Goal: Task Accomplishment & Management: Use online tool/utility

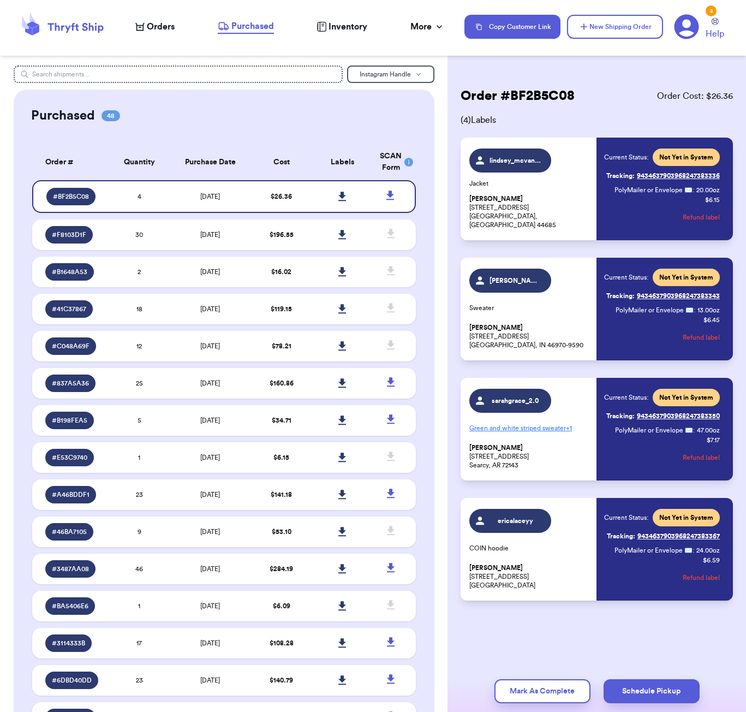
click at [168, 35] on nav "Orders Purchased Inventory More Stats Completed Orders Payments Payouts Copy Cu…" at bounding box center [435, 27] width 622 height 36
click at [158, 22] on span "Orders" at bounding box center [161, 26] width 28 height 13
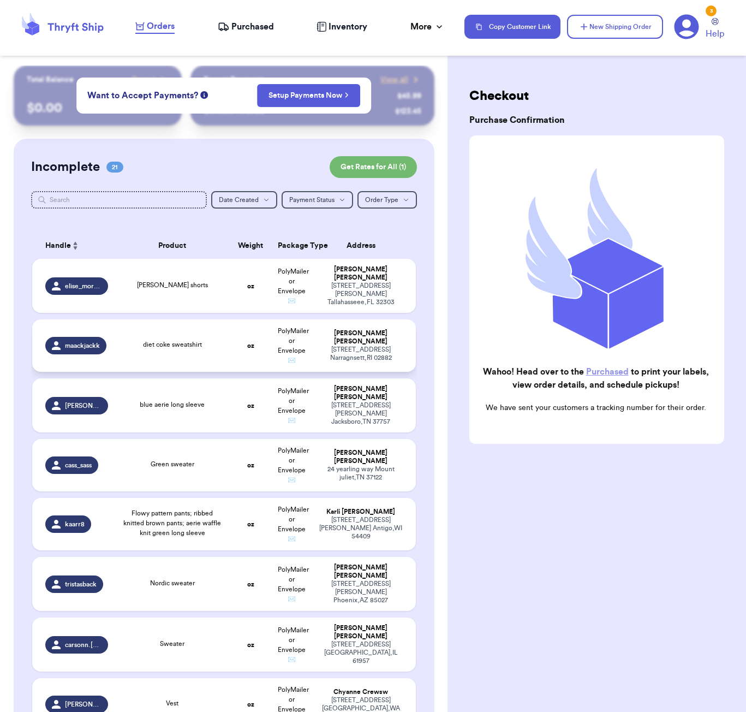
click at [163, 340] on td "diet coke sweatshirt" at bounding box center [173, 345] width 116 height 52
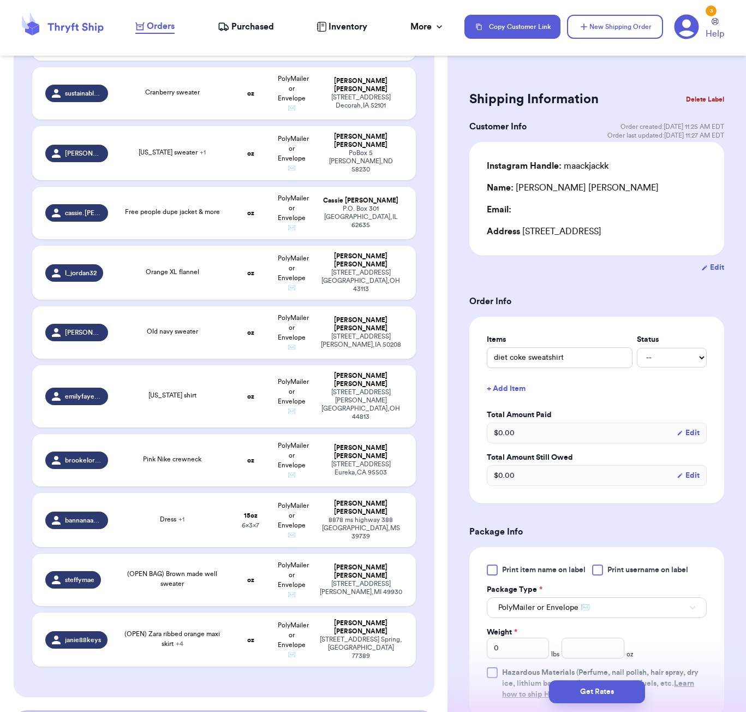
scroll to position [856, 0]
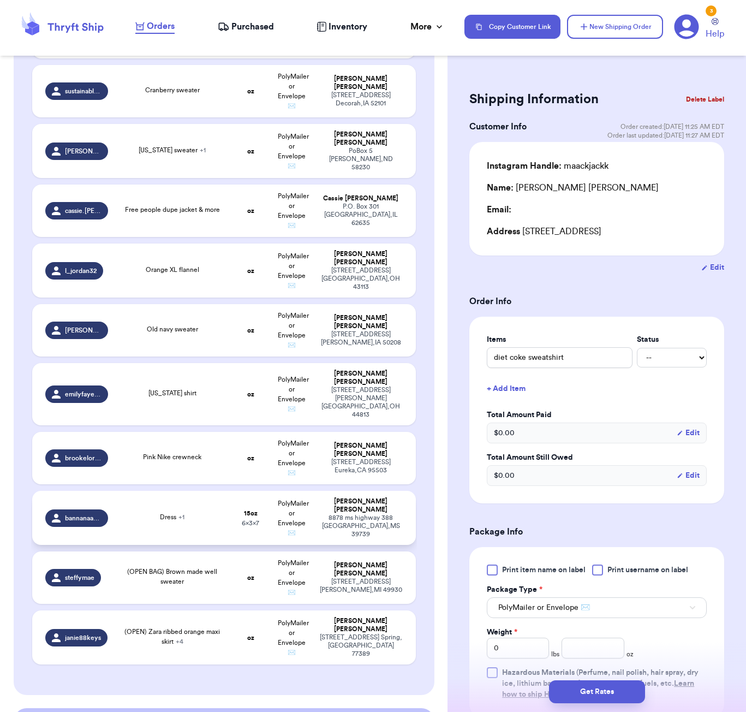
click at [216, 512] on div "Dress + 1" at bounding box center [172, 518] width 103 height 12
type input "Dress"
type input "15"
type input "7"
type input "6"
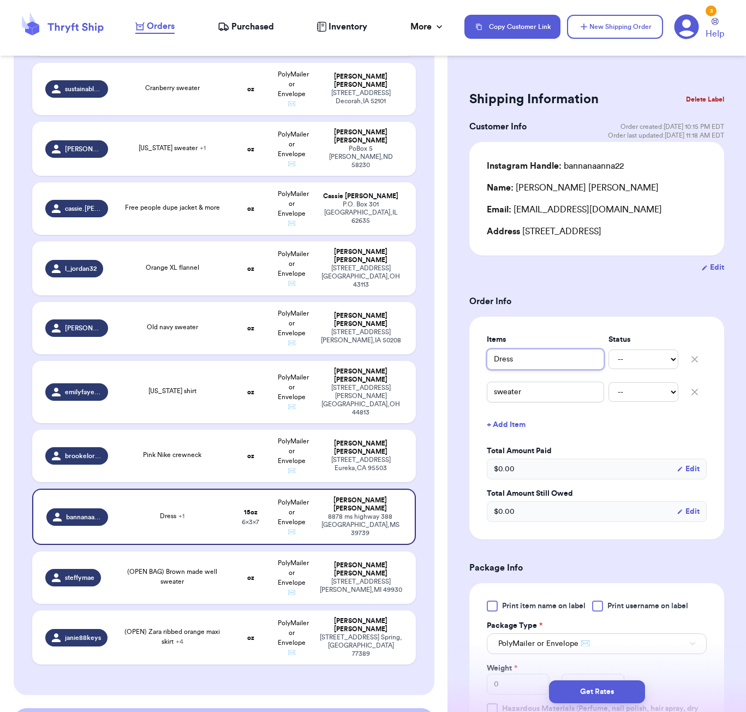
click at [492, 362] on input "Dress" at bounding box center [545, 359] width 117 height 21
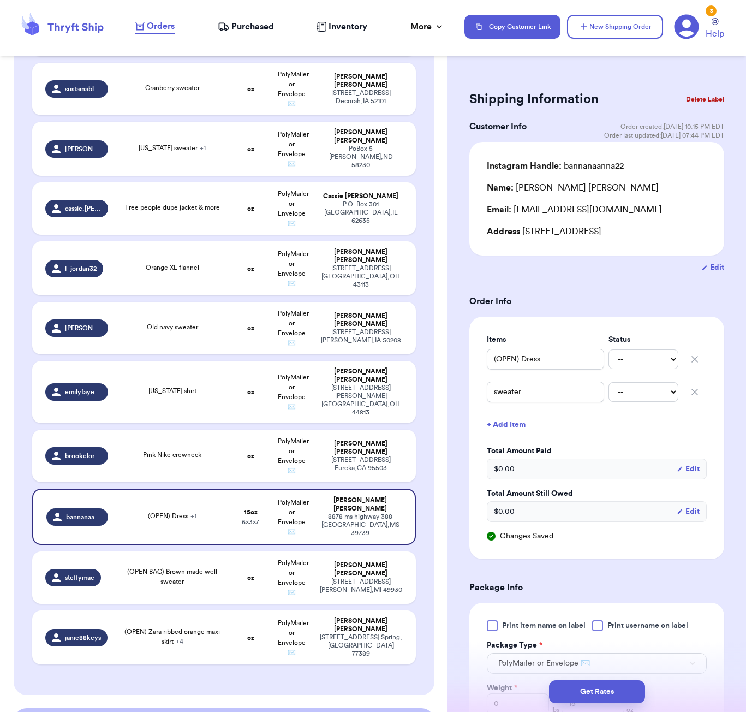
click at [575, 295] on form "Shipping Information Delete Label Customer Info Order created: [DATE] 10:15 PM …" at bounding box center [596, 535] width 255 height 896
click at [194, 451] on span "Pink Nike crewneck" at bounding box center [172, 454] width 58 height 7
type input "Pink Nike crewneck"
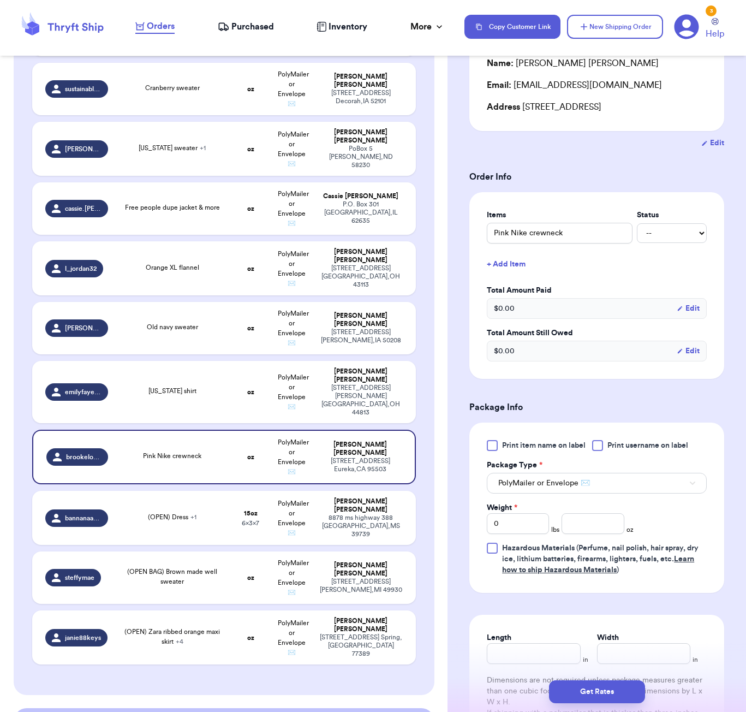
scroll to position [138, 0]
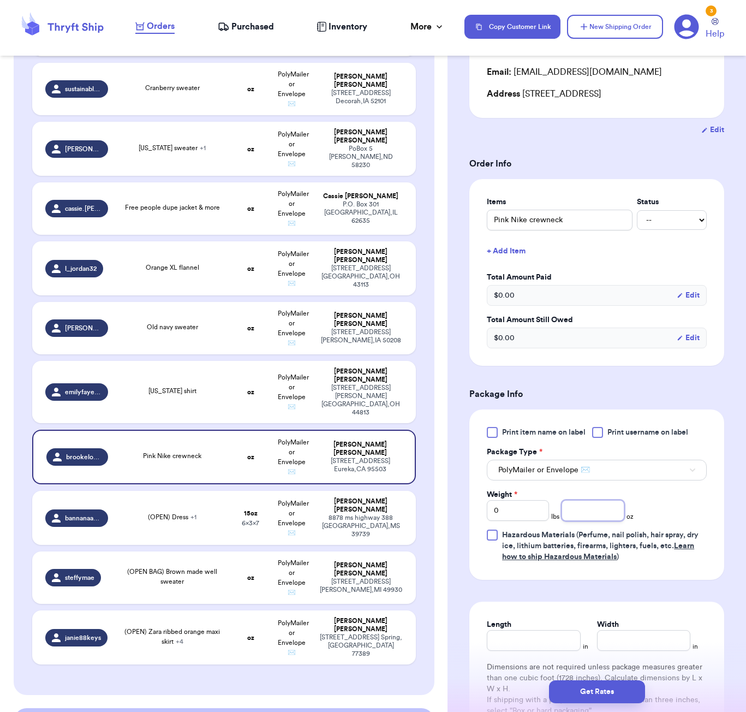
click at [580, 515] on input "number" at bounding box center [593, 510] width 62 height 21
type input "15"
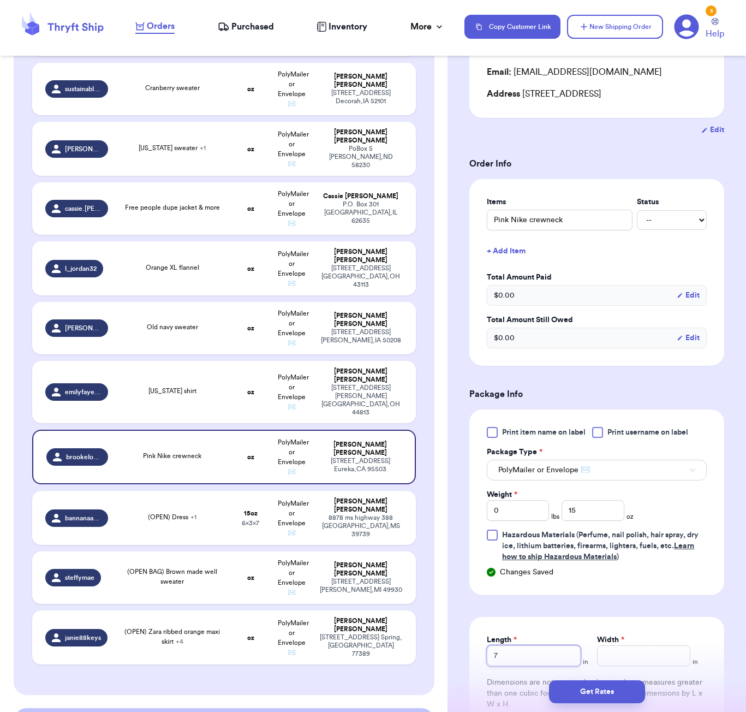
type input "7"
type input "6"
click at [599, 694] on button "Get Rates" at bounding box center [597, 691] width 96 height 23
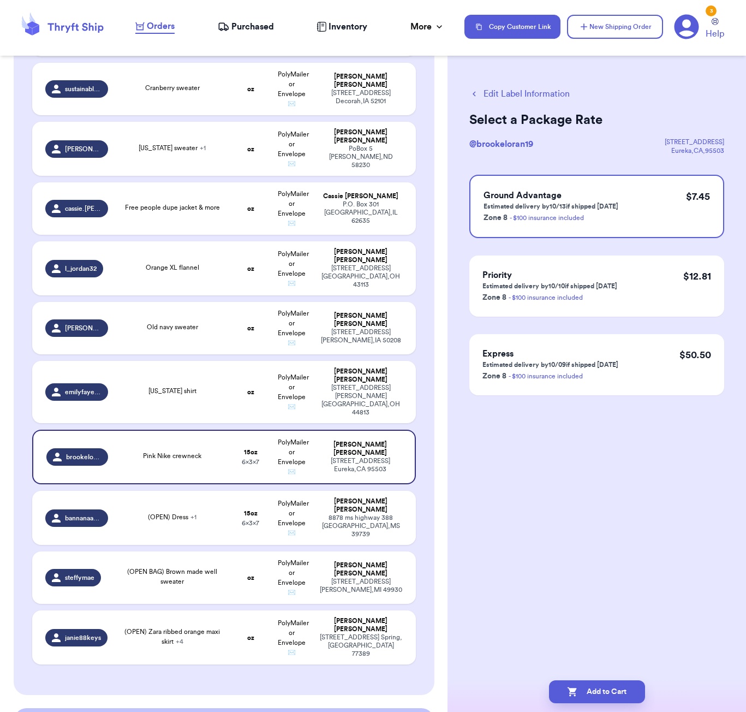
scroll to position [0, 0]
click at [601, 689] on button "Add to Cart" at bounding box center [597, 691] width 96 height 23
checkbox input "true"
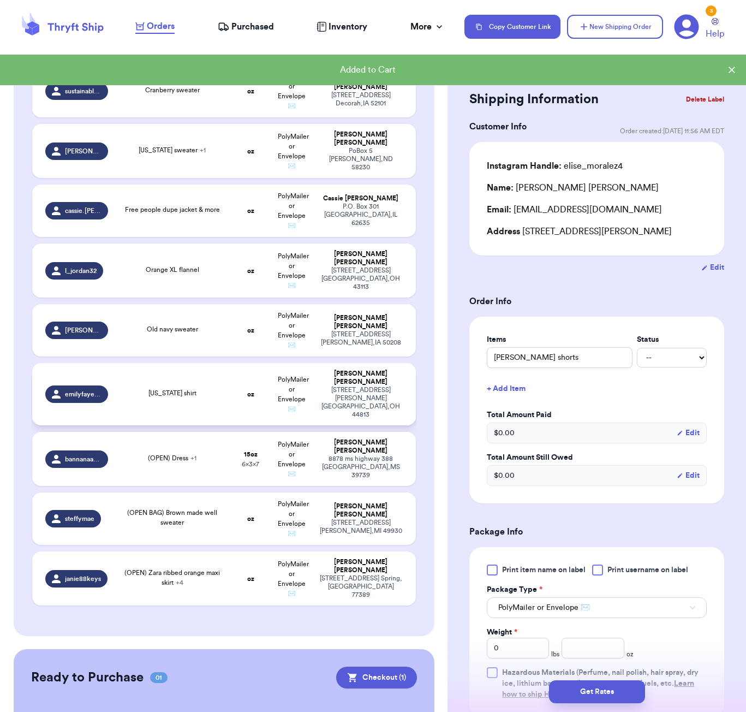
click at [216, 388] on div "[US_STATE] shirt" at bounding box center [172, 394] width 103 height 12
type input "[US_STATE] shirt"
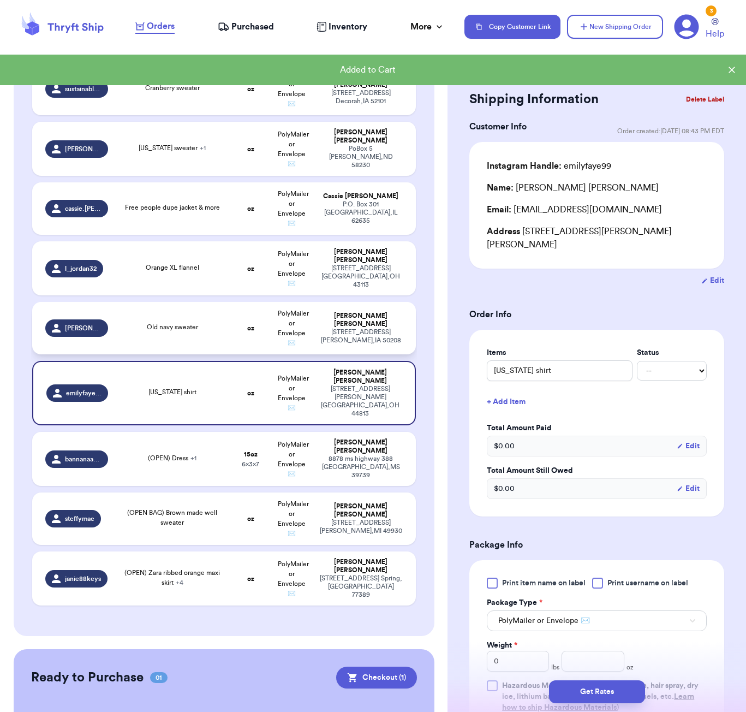
click at [211, 324] on div "Old navy sweater" at bounding box center [172, 328] width 103 height 12
type input "Old navy sweater"
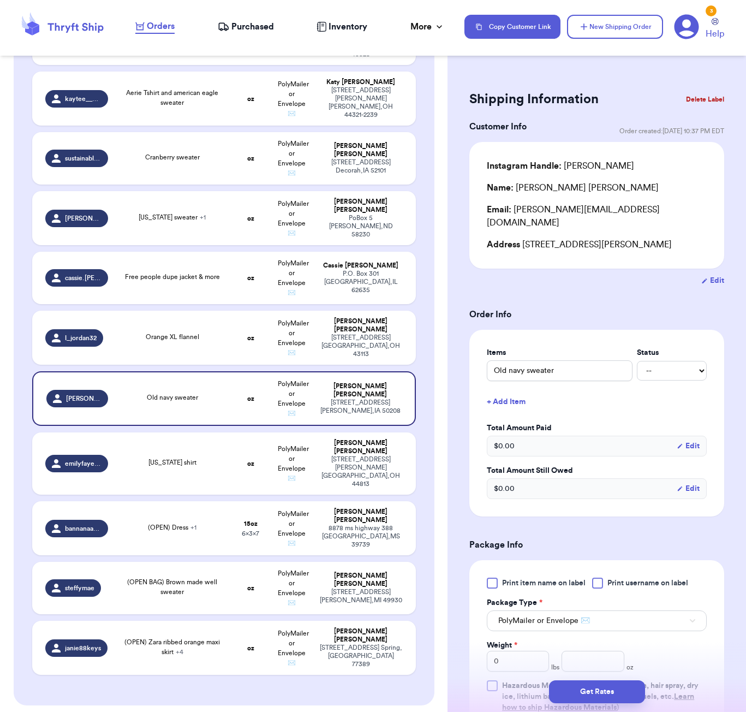
scroll to position [794, 0]
